Goal: Task Accomplishment & Management: Use online tool/utility

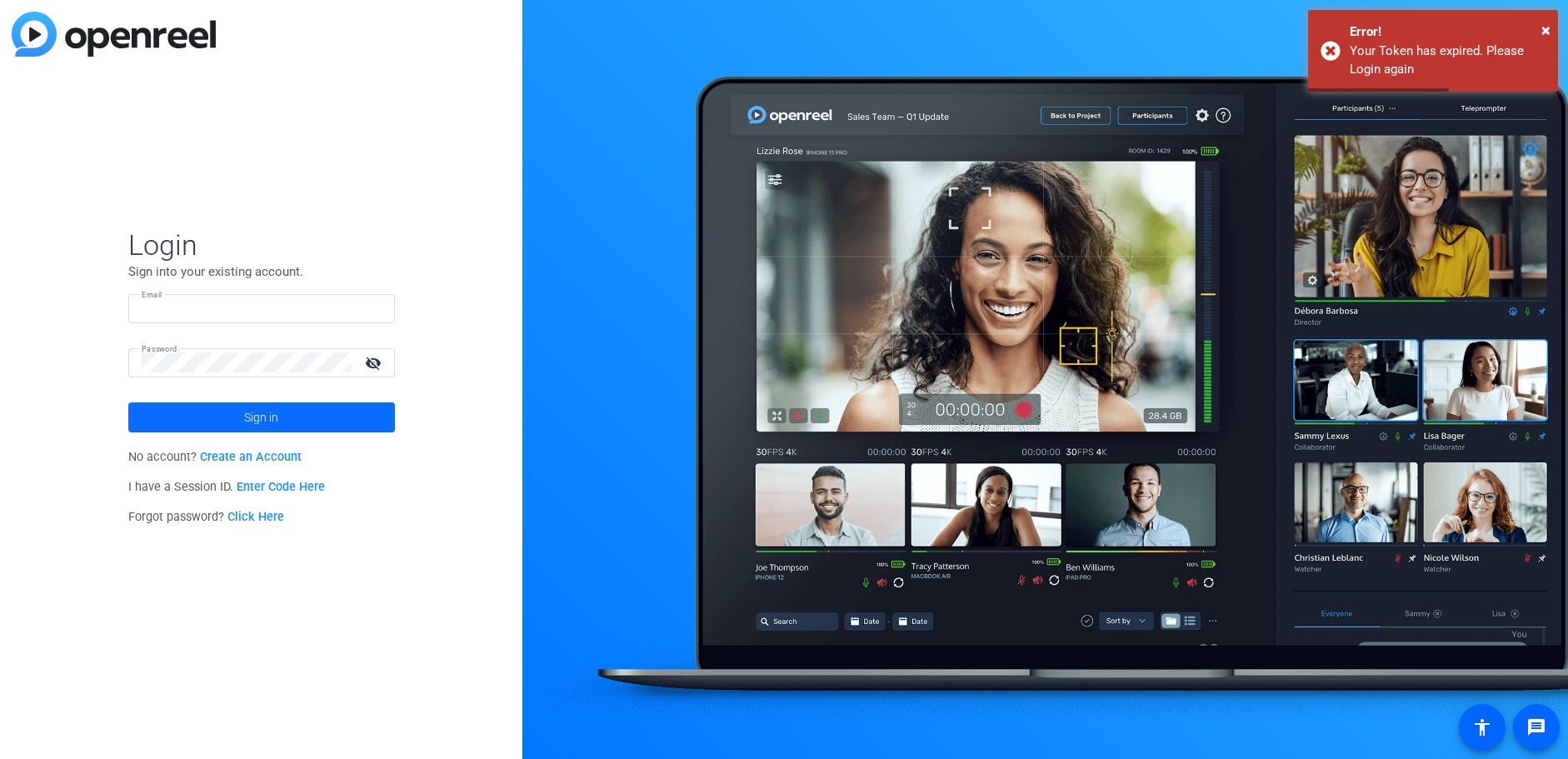
type input "[EMAIL_ADDRESS][DOMAIN_NAME]"
click at [263, 411] on span "Sign in" at bounding box center [261, 417] width 34 height 41
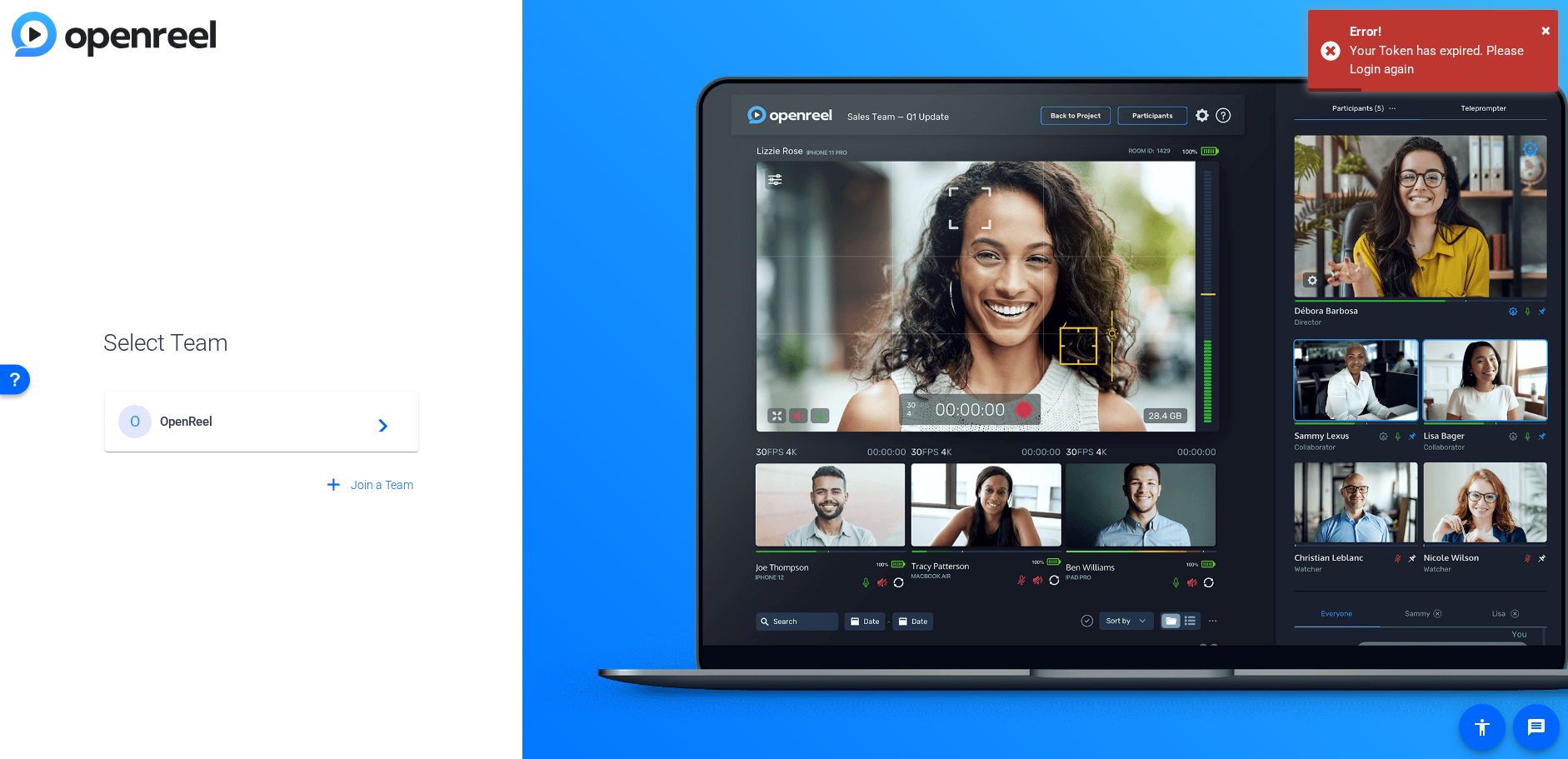
click at [315, 427] on span "OpenReel" at bounding box center [264, 421] width 209 height 15
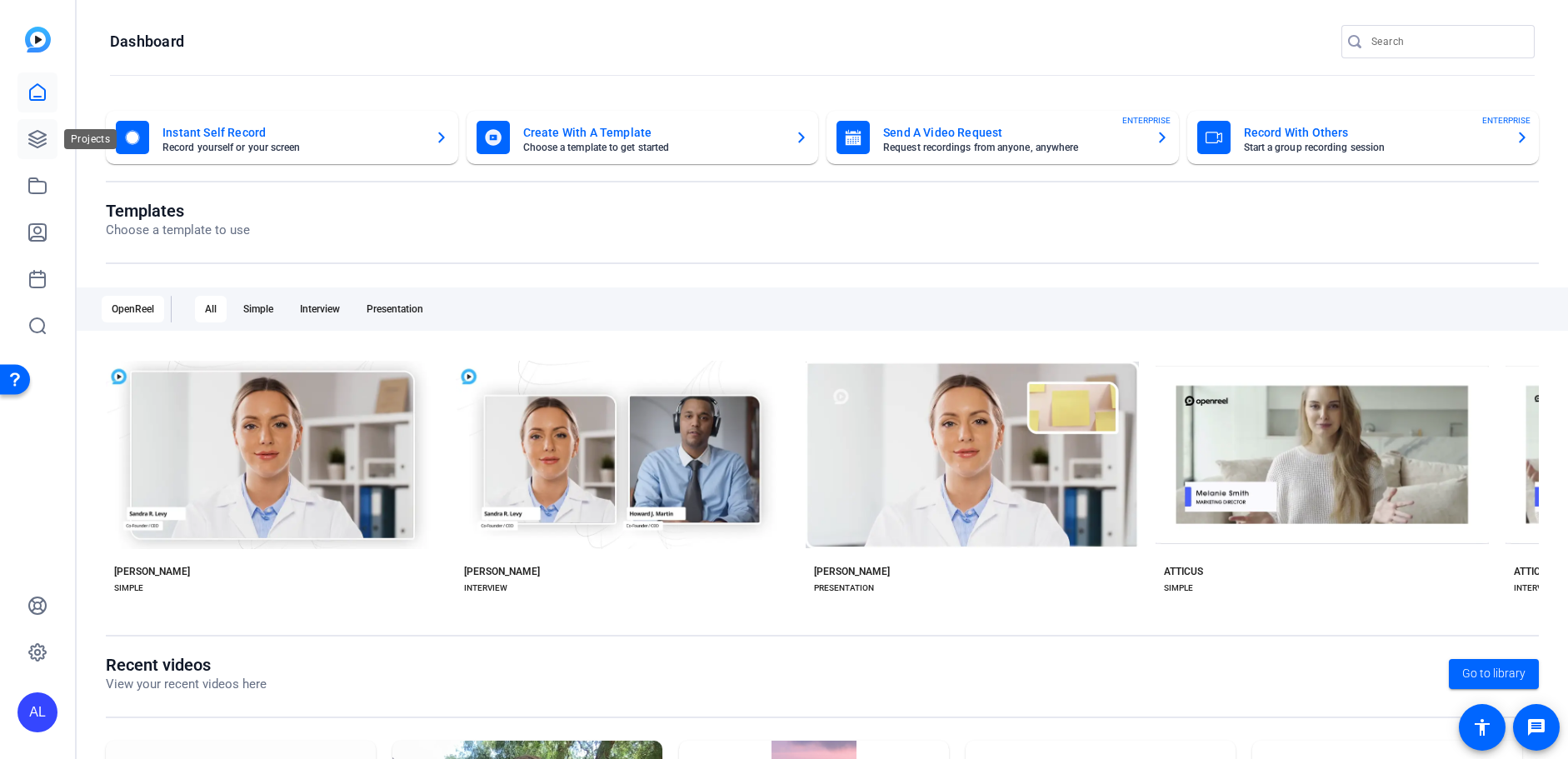
click at [40, 136] on icon at bounding box center [37, 139] width 20 height 20
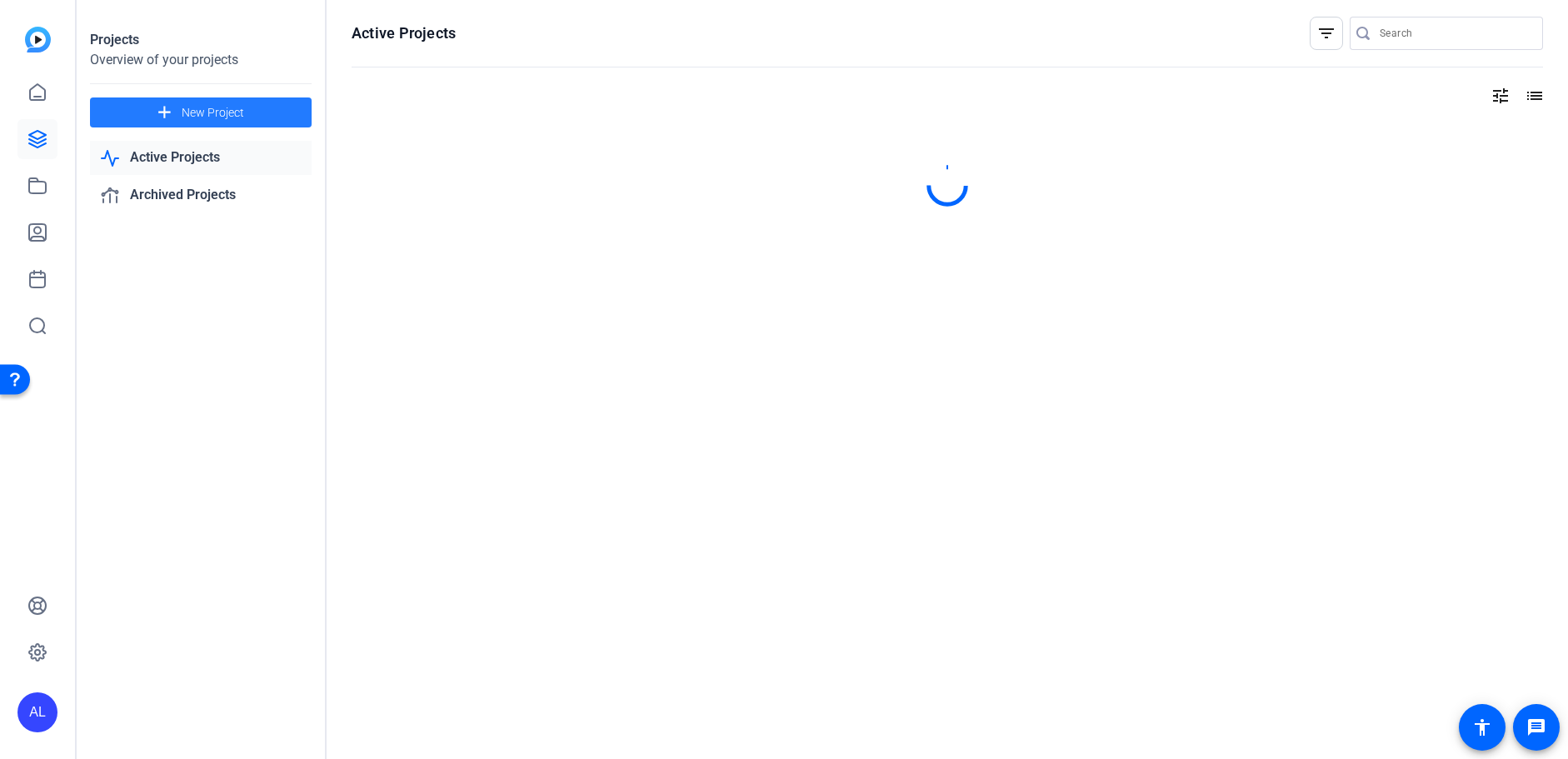
click at [200, 101] on span at bounding box center [200, 112] width 221 height 40
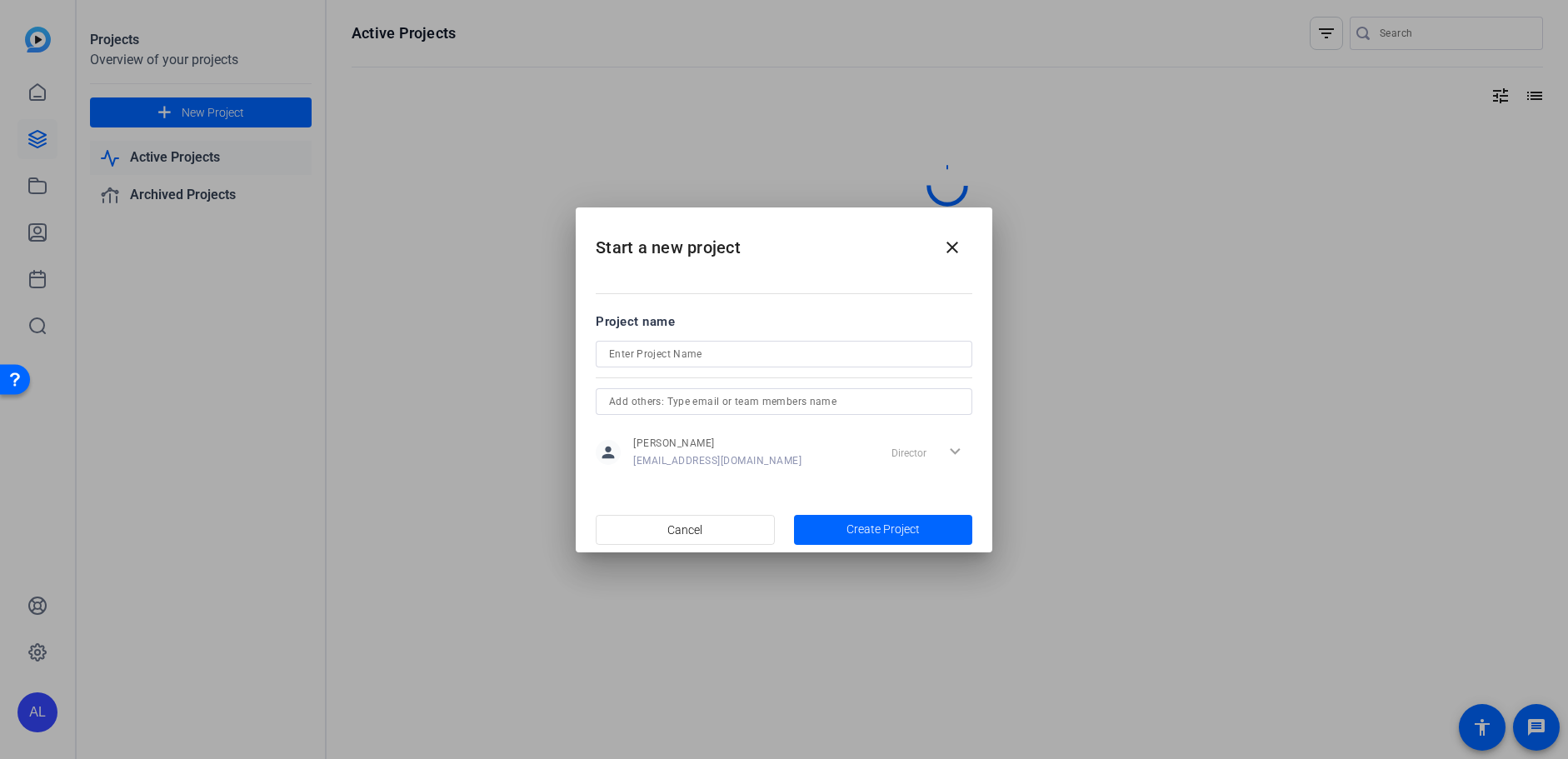
click at [736, 364] on div at bounding box center [784, 353] width 349 height 27
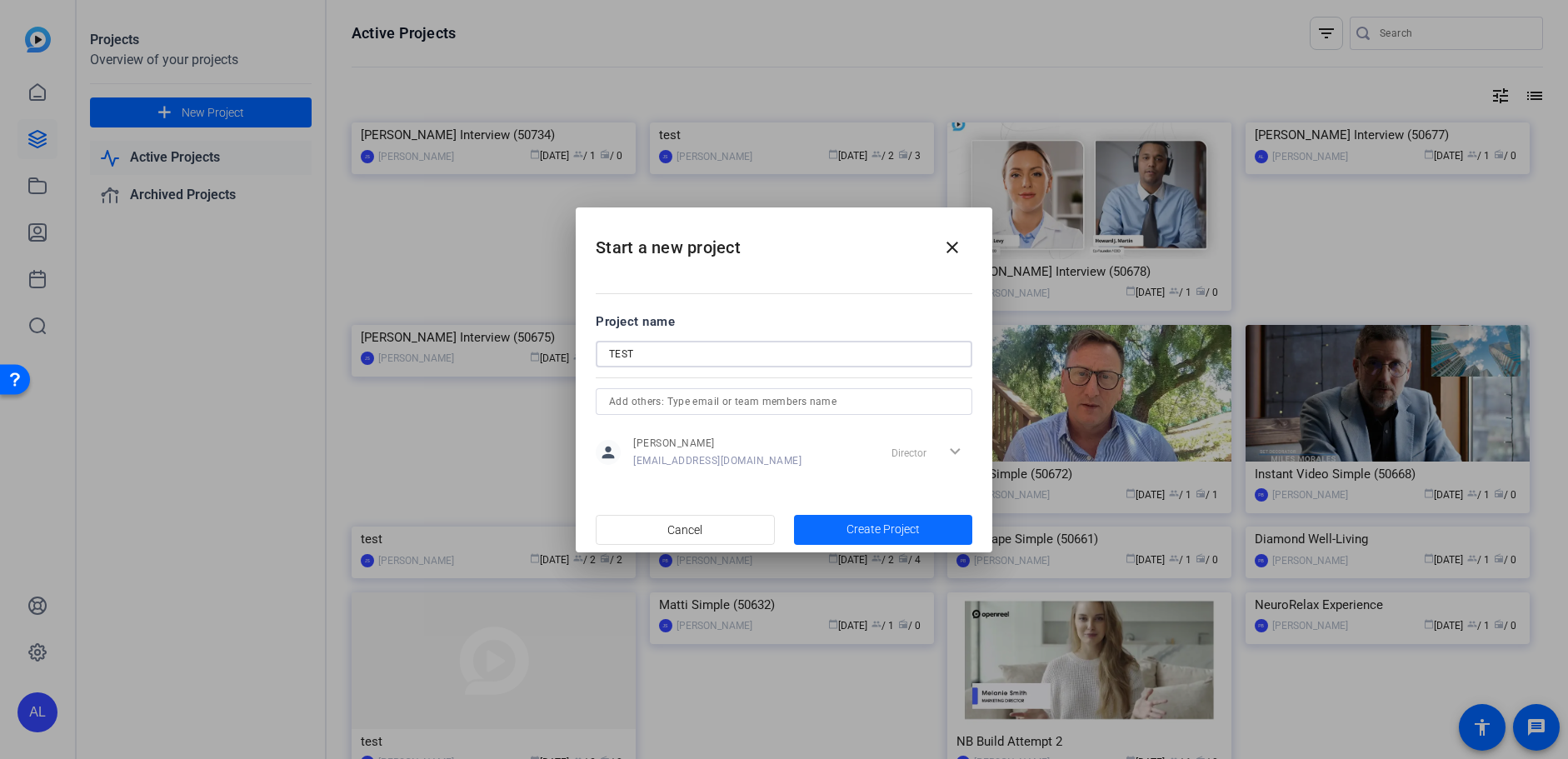
type input "TEST"
click at [867, 521] on span "Create Project" at bounding box center [883, 530] width 73 height 18
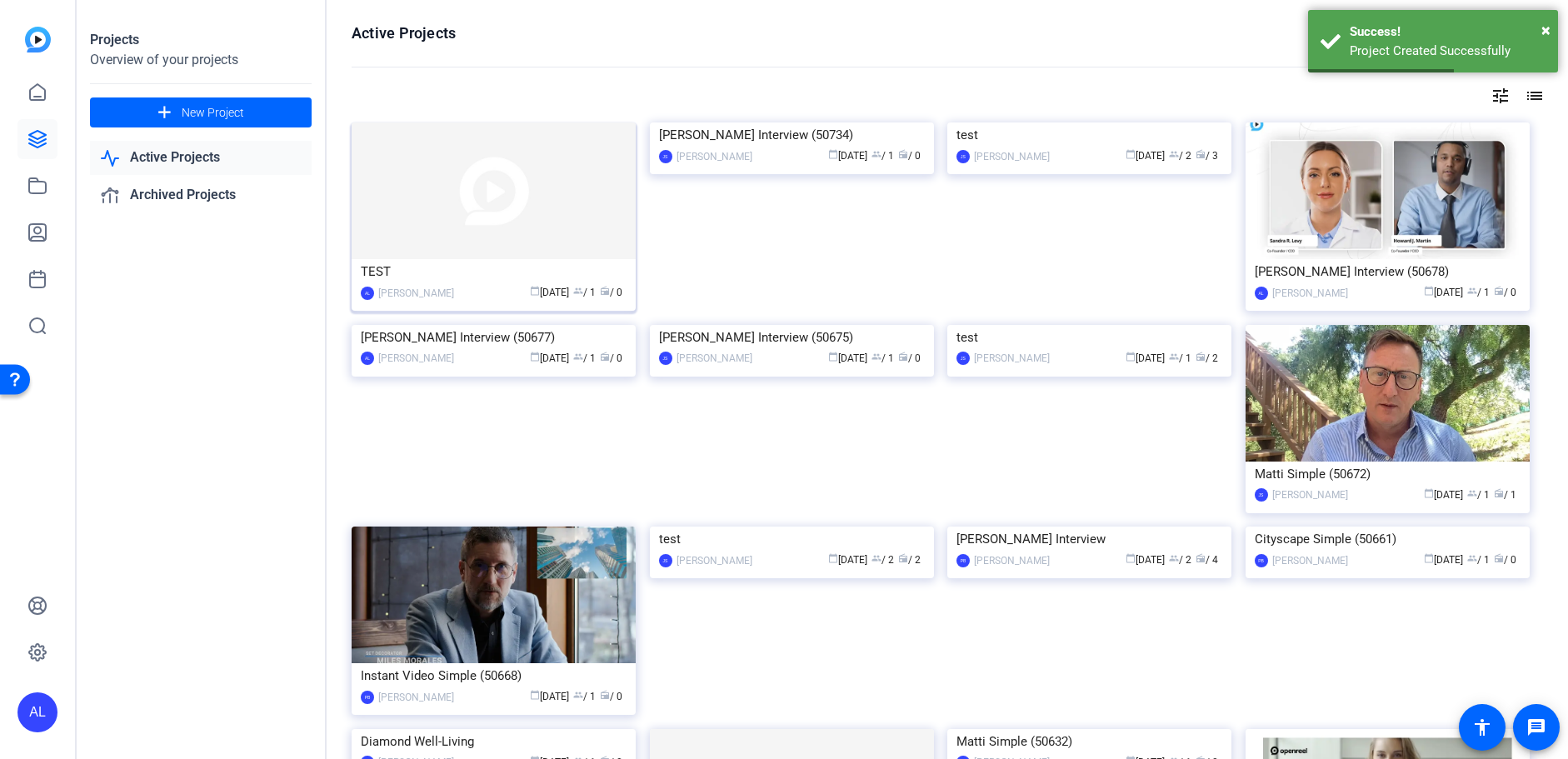
click at [498, 230] on img at bounding box center [493, 190] width 284 height 137
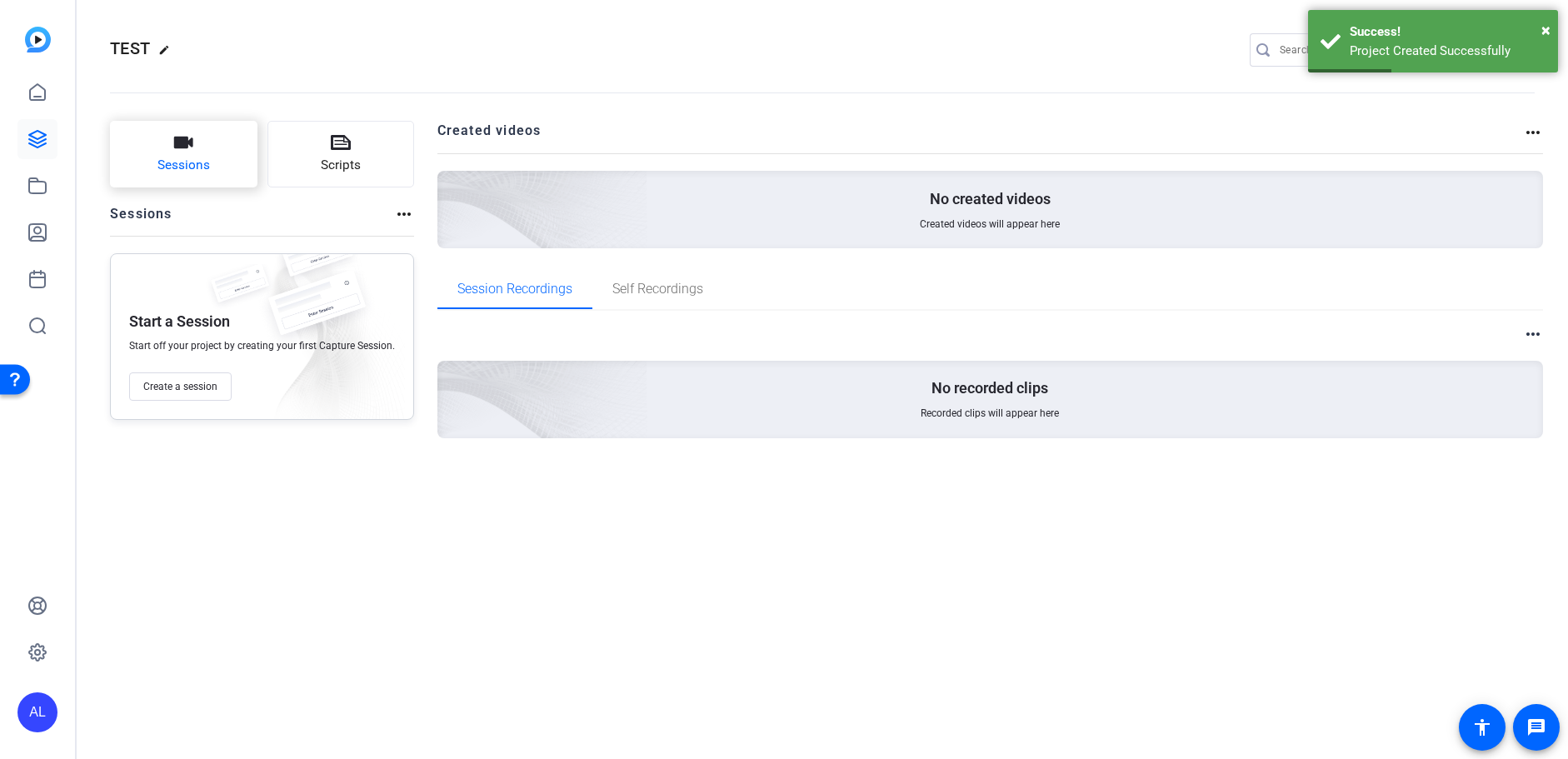
click at [218, 134] on button "Sessions" at bounding box center [184, 155] width 148 height 67
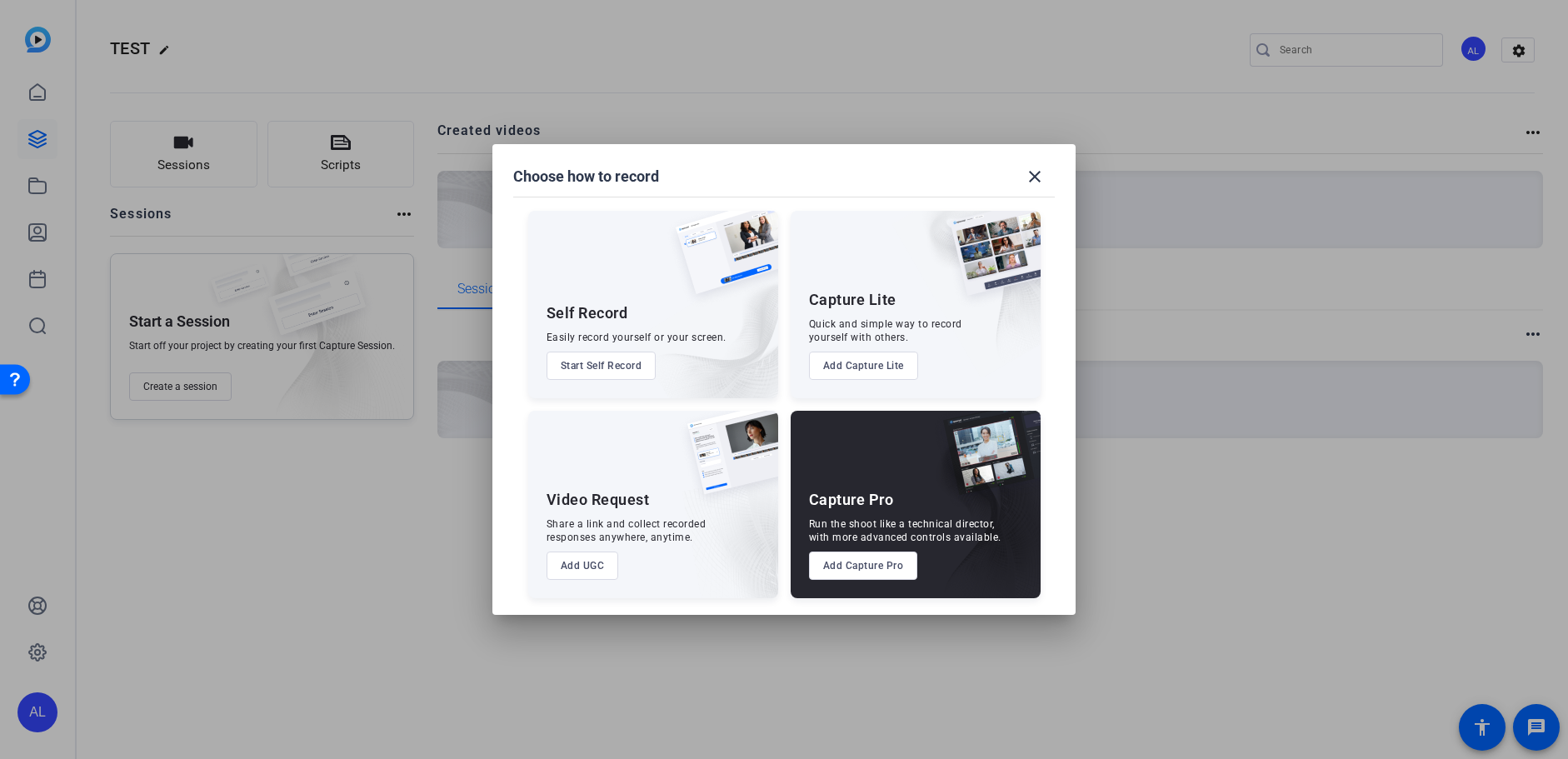
click at [543, 567] on div "Video Request Share a link and collect recorded responses anywhere, anytime. Ad…" at bounding box center [654, 504] width 250 height 187
click at [563, 569] on button "Add UGC" at bounding box center [583, 565] width 73 height 29
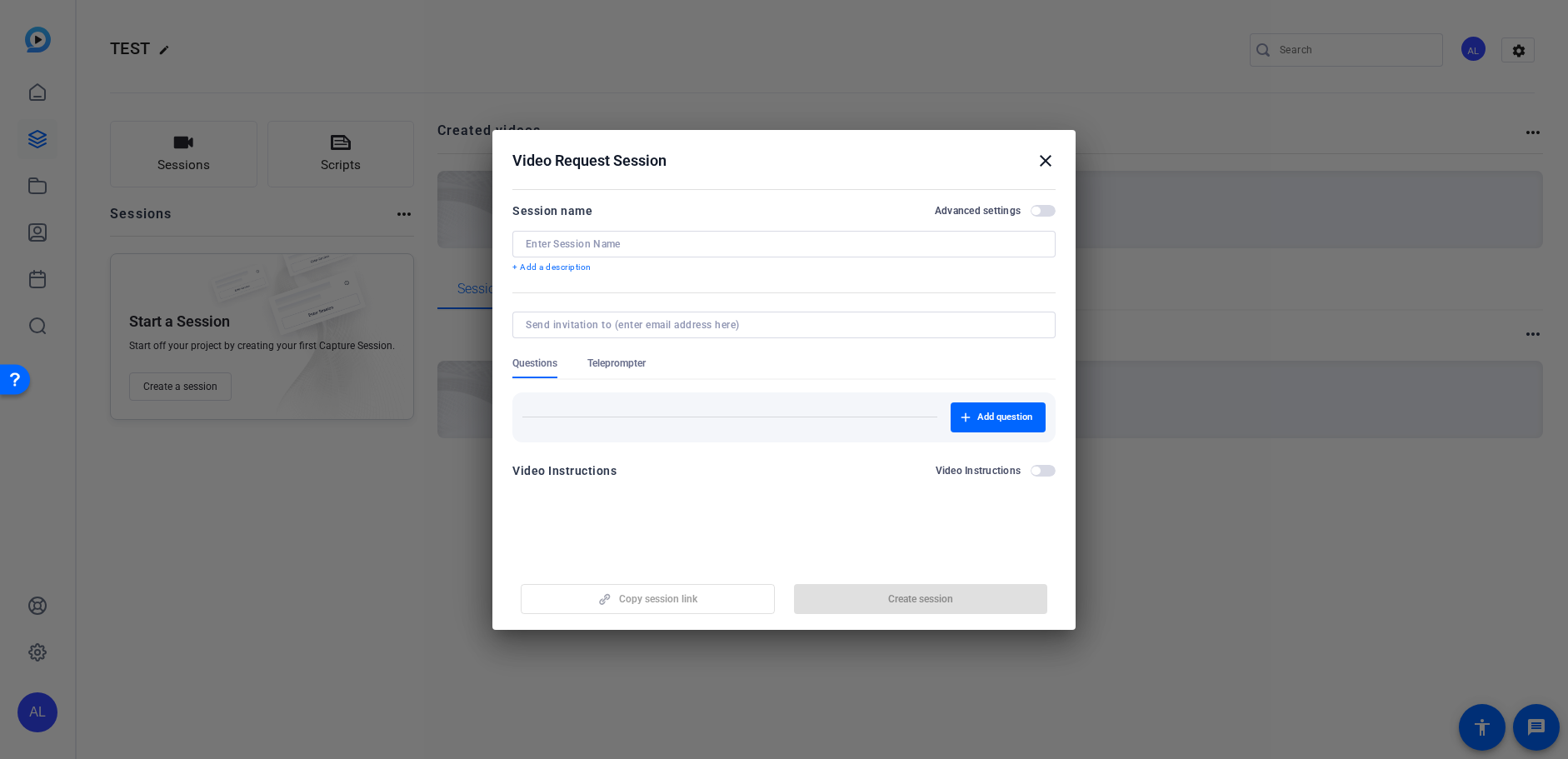
click at [668, 240] on input at bounding box center [784, 244] width 517 height 14
type input "TEST"
click at [1027, 416] on span "Add question" at bounding box center [1005, 417] width 55 height 14
